Goal: Check status: Check status

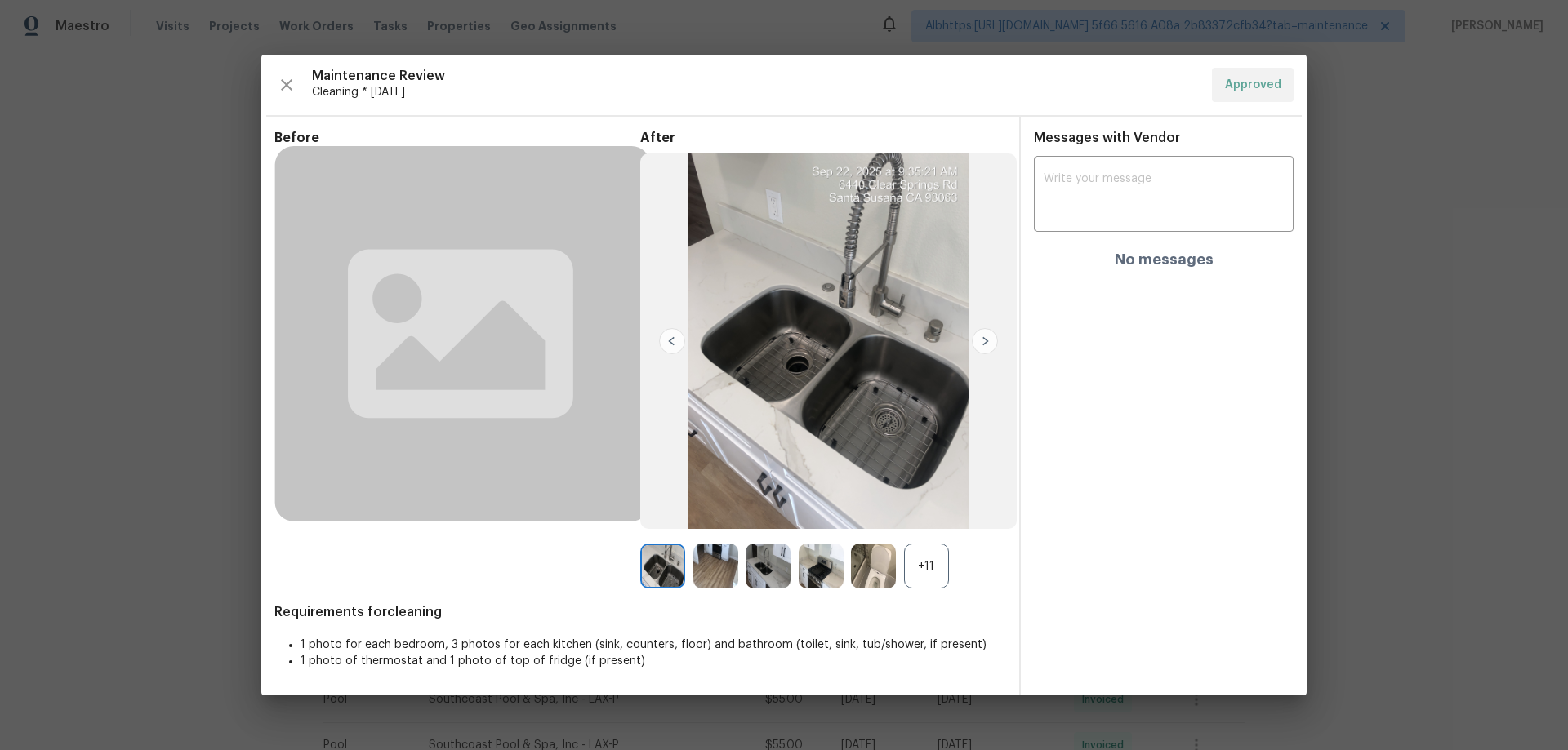
scroll to position [245, 0]
click at [923, 576] on div "+11" at bounding box center [927, 566] width 45 height 45
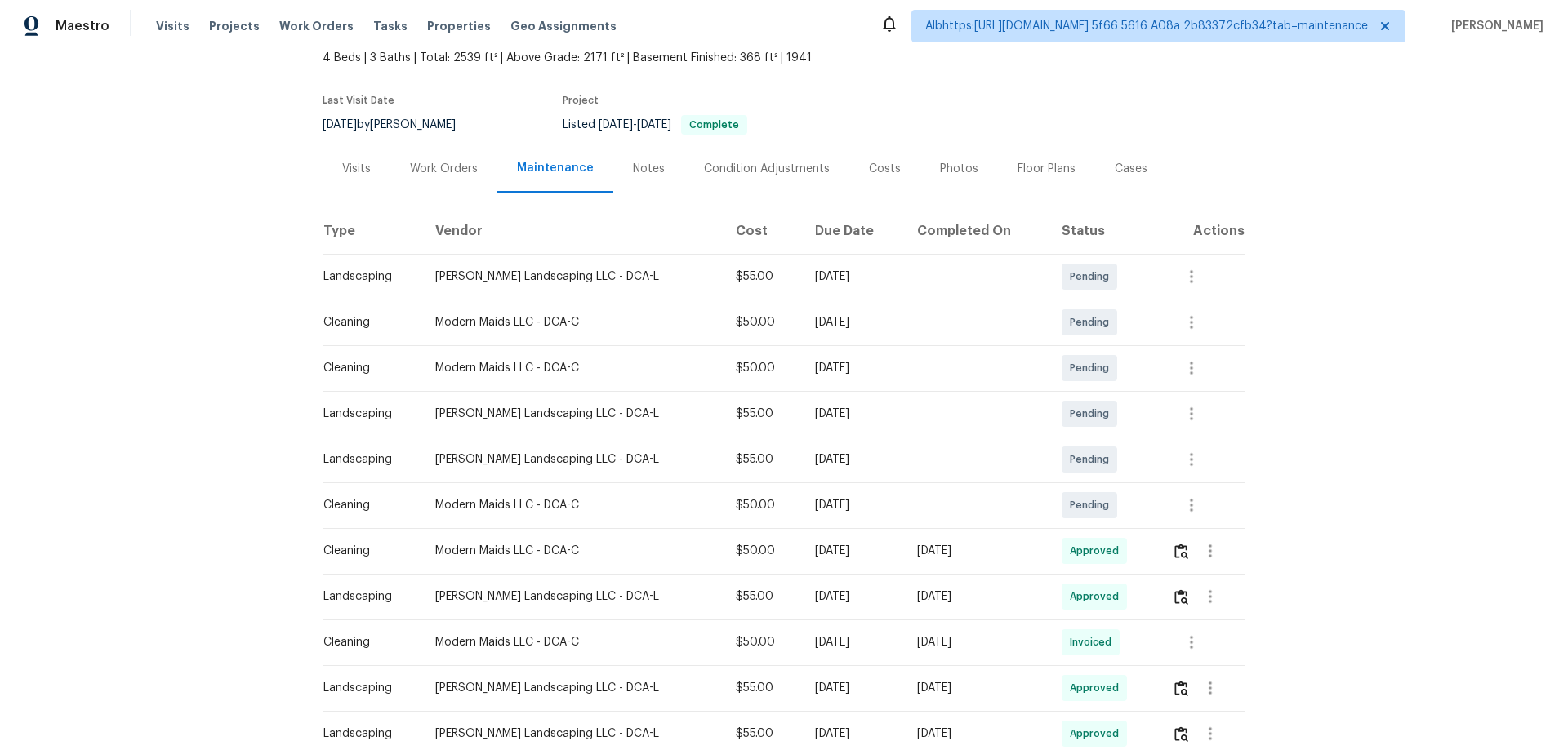
scroll to position [163, 0]
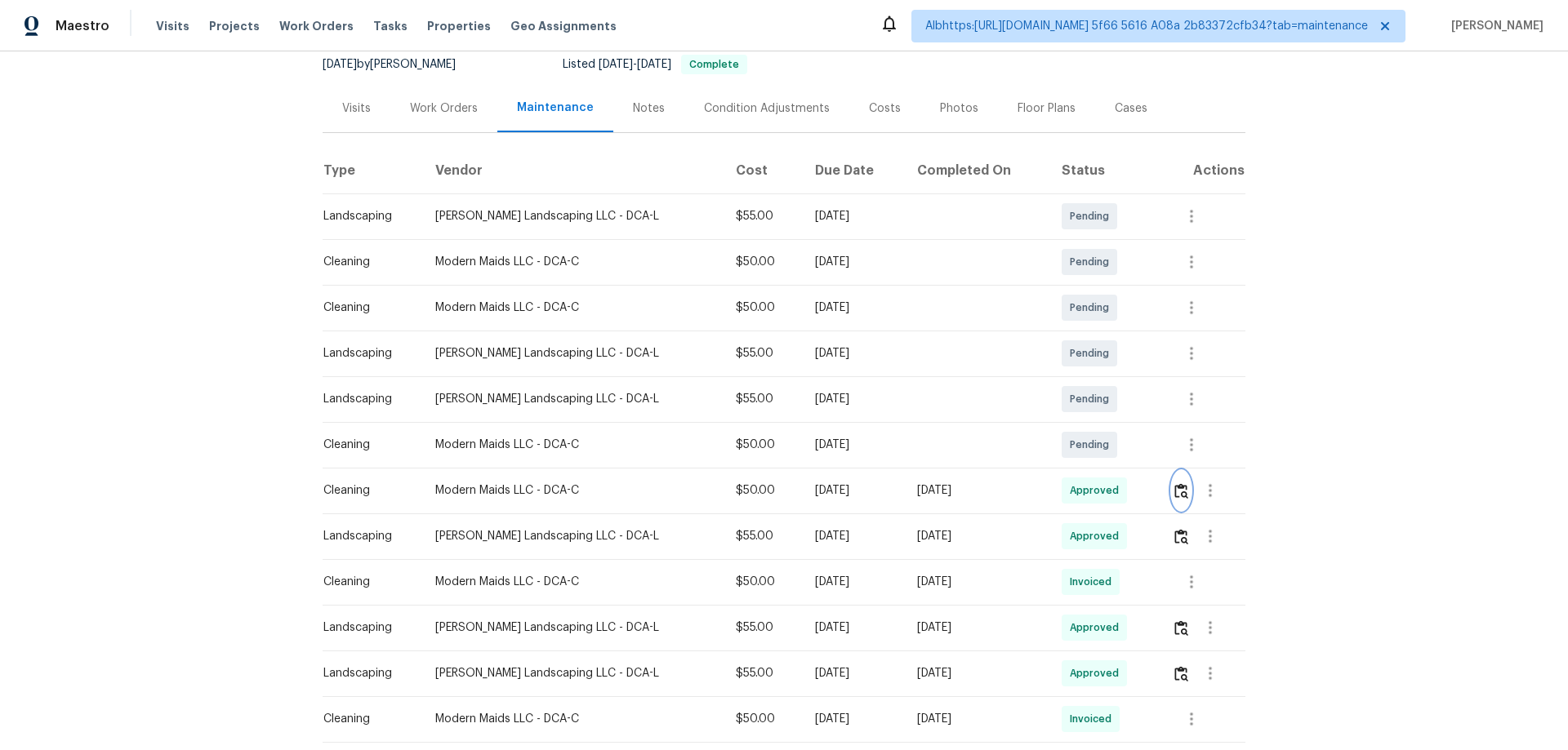
click at [1176, 502] on button "button" at bounding box center [1181, 491] width 19 height 39
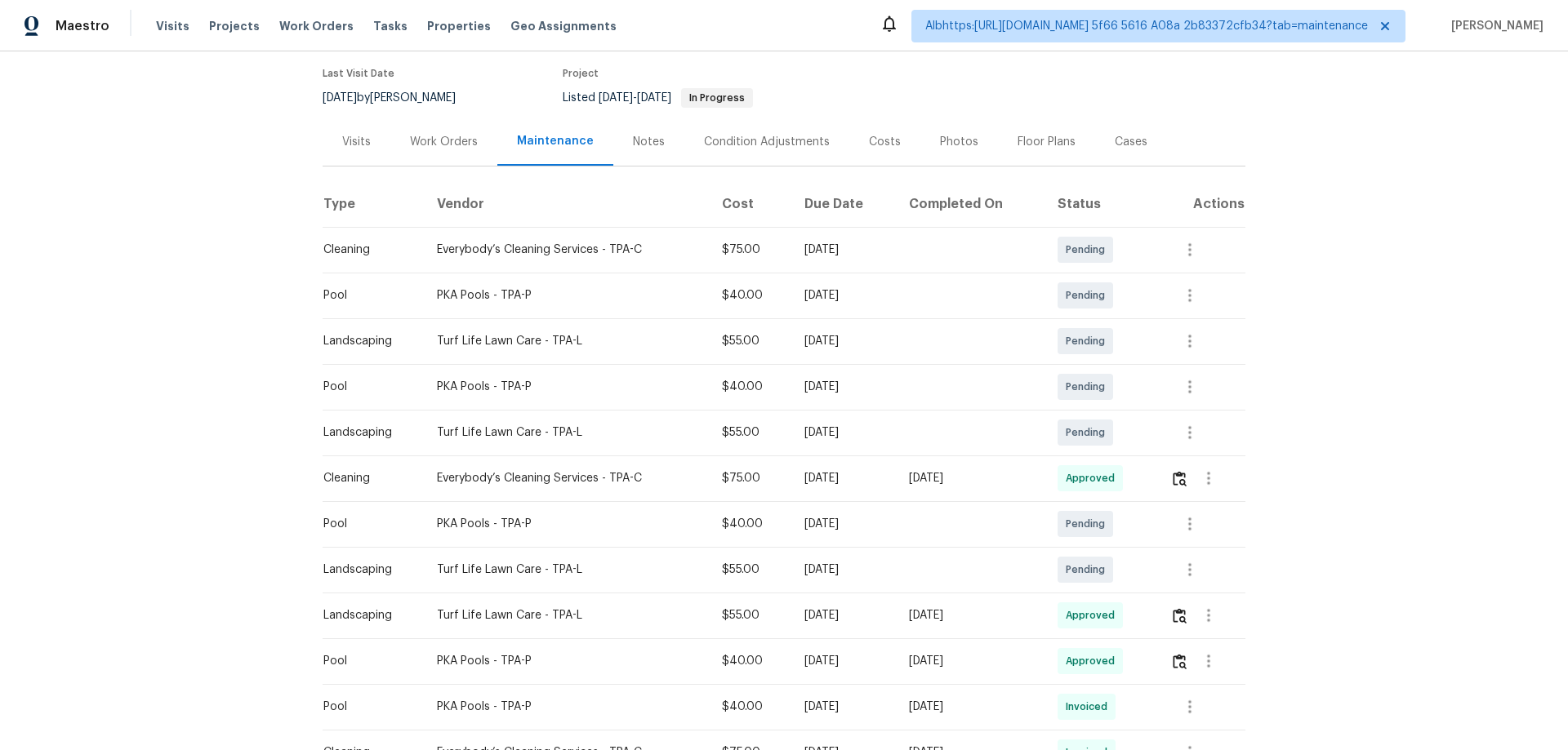
scroll to position [327, 0]
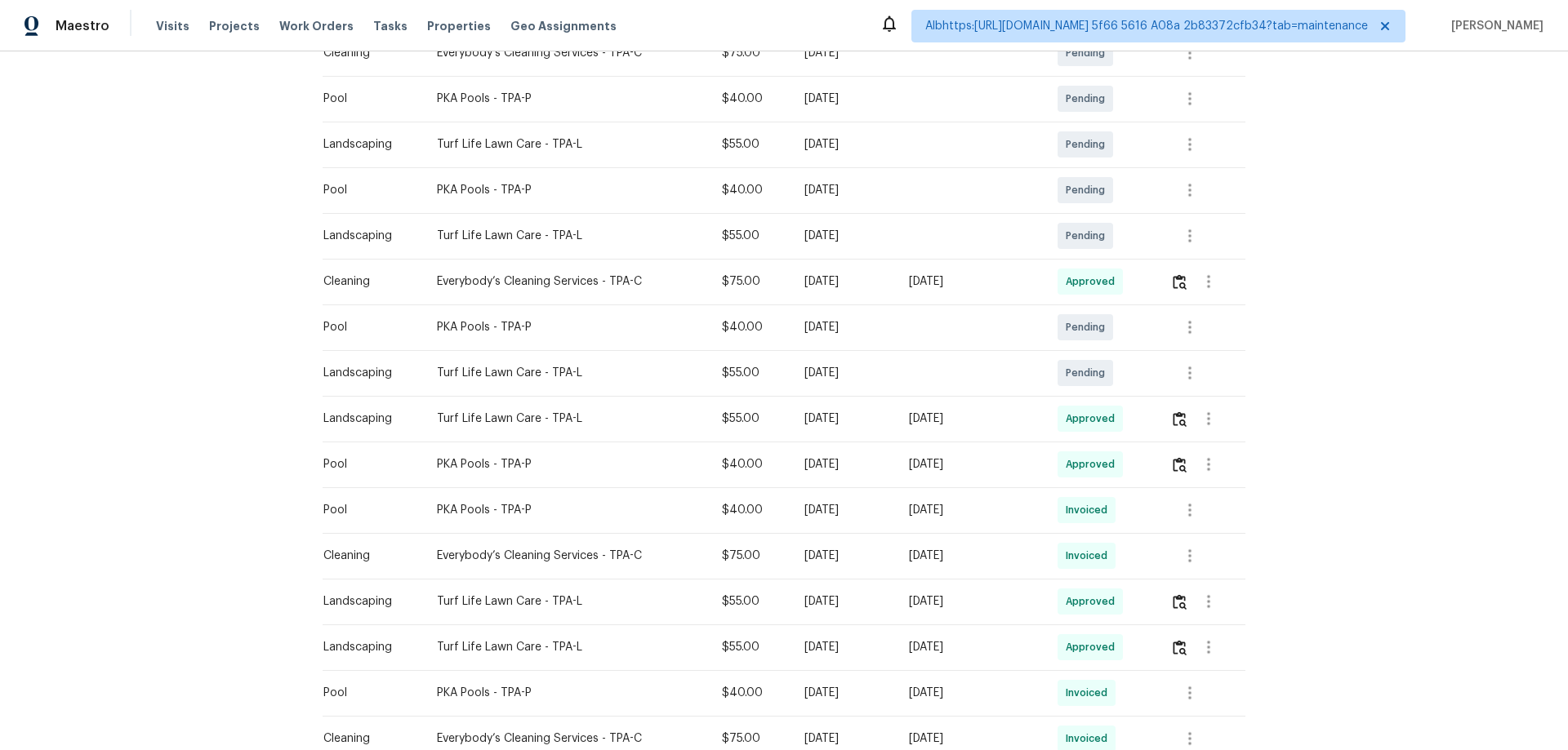
drag, startPoint x: 864, startPoint y: 285, endPoint x: 800, endPoint y: 298, distance: 65.3
click at [812, 294] on tr "Cleaning Everybody’s Cleaning Services - TPA-C $75.00 [DATE] [DATE] Approved" at bounding box center [784, 282] width 923 height 46
click at [1211, 281] on icon "button" at bounding box center [1208, 282] width 19 height 19
click at [1176, 285] on div at bounding box center [784, 375] width 1568 height 750
click at [1176, 285] on img "button" at bounding box center [1180, 282] width 14 height 16
